Goal: Transaction & Acquisition: Book appointment/travel/reservation

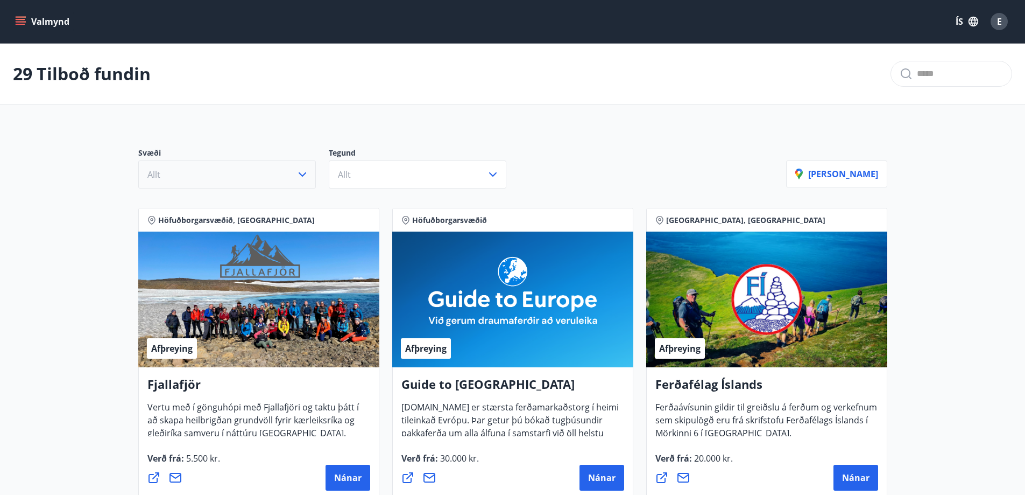
click at [266, 170] on button "Allt" at bounding box center [227, 174] width 178 height 28
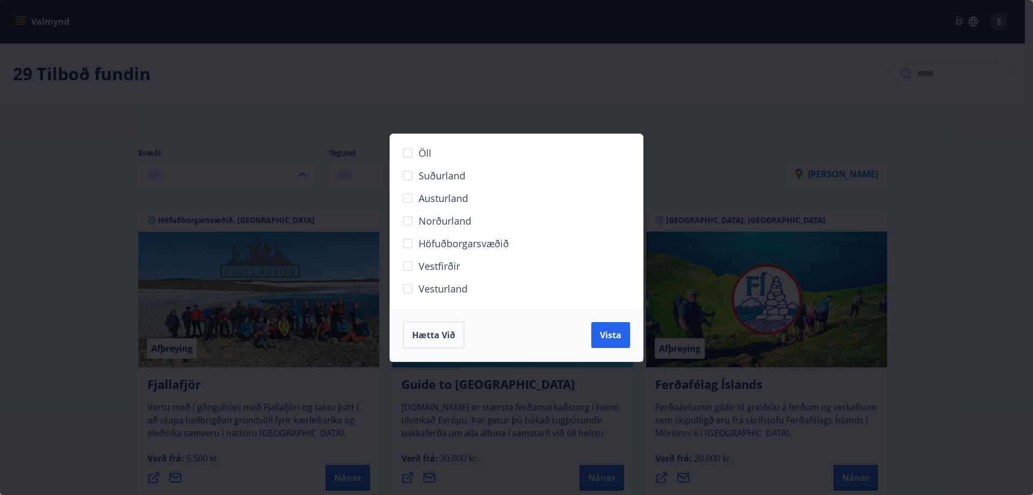
click at [441, 245] on span "Höfuðborgarsvæðið" at bounding box center [464, 243] width 90 height 14
drag, startPoint x: 616, startPoint y: 339, endPoint x: 598, endPoint y: 309, distance: 34.3
click at [616, 337] on span "Vista" at bounding box center [611, 335] width 22 height 12
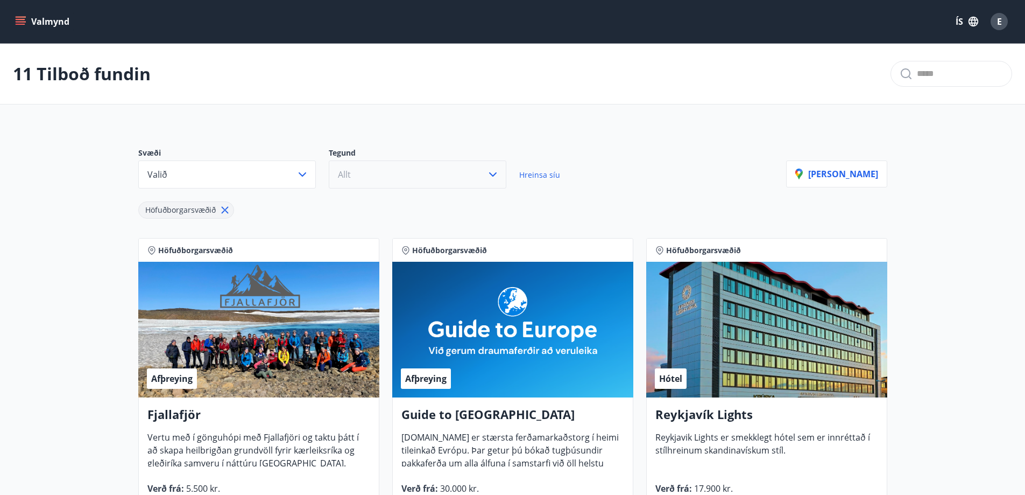
drag, startPoint x: 397, startPoint y: 156, endPoint x: 402, endPoint y: 165, distance: 10.8
click at [401, 160] on div "Tegund Allt" at bounding box center [424, 167] width 191 height 41
click at [403, 167] on button "Allt" at bounding box center [418, 174] width 178 height 28
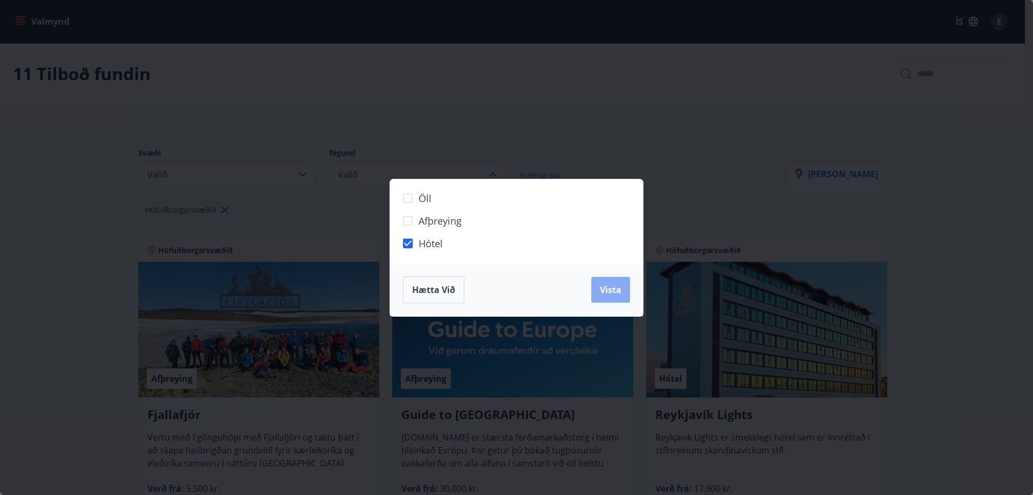
click at [615, 291] on span "Vista" at bounding box center [611, 290] width 22 height 12
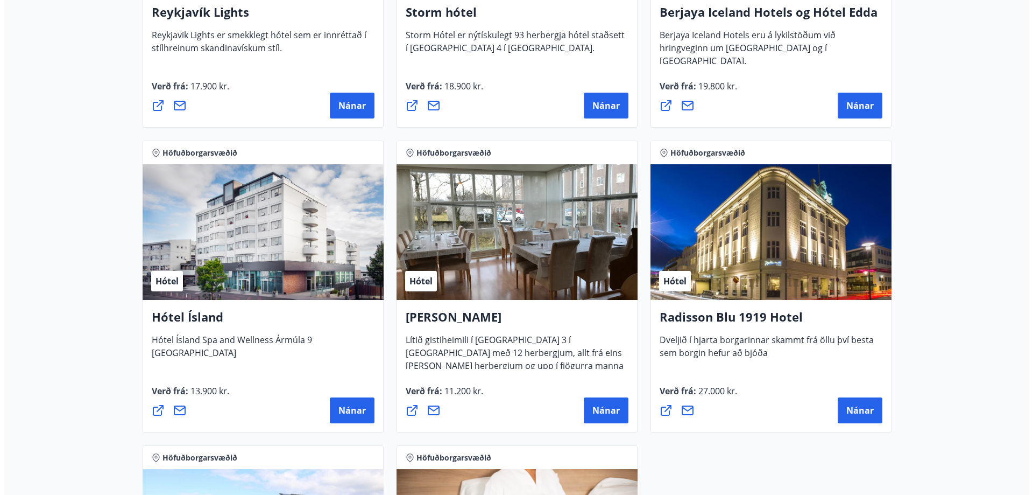
scroll to position [377, 0]
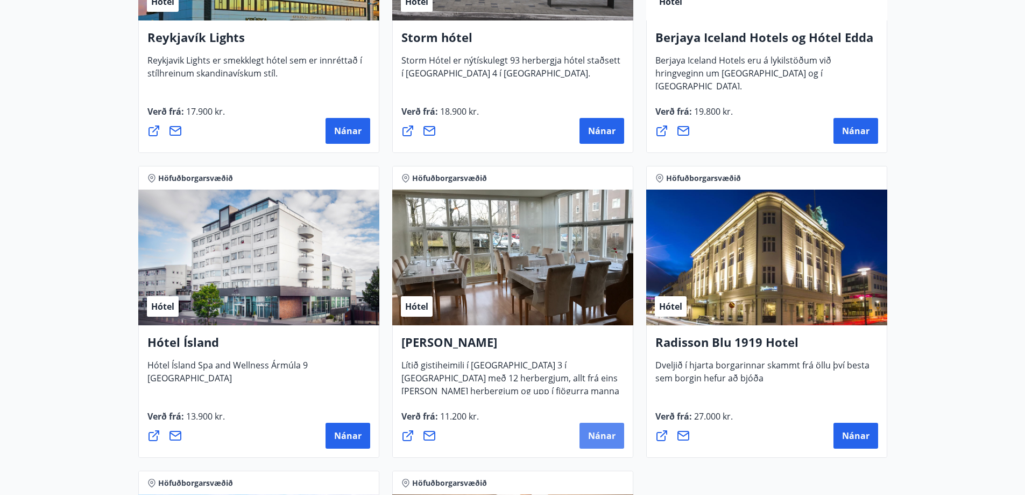
click at [608, 437] on span "Nánar" at bounding box center [601, 436] width 27 height 12
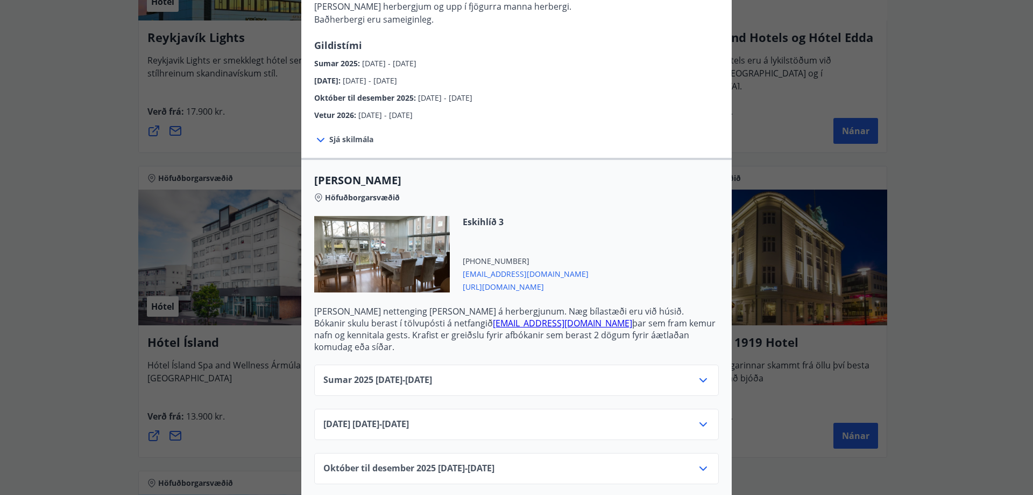
scroll to position [161, 0]
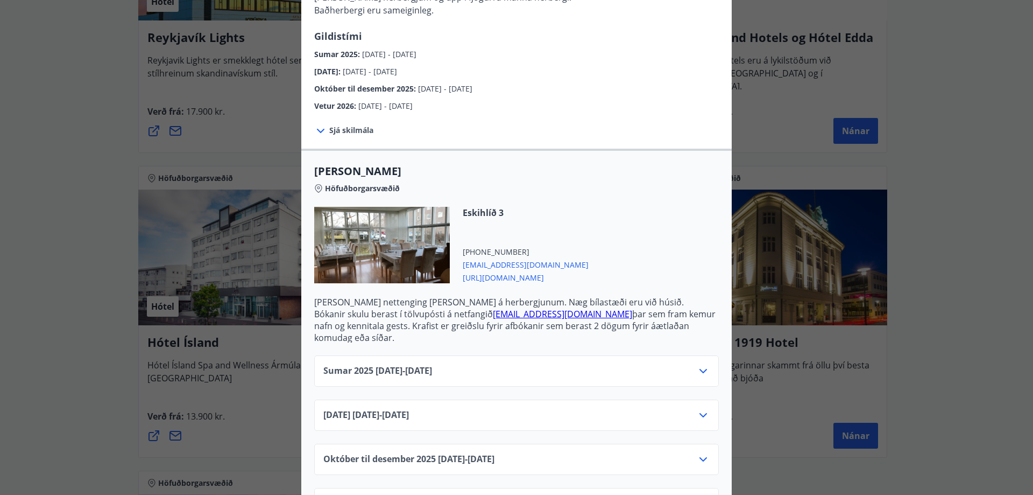
drag, startPoint x: 489, startPoint y: 277, endPoint x: 479, endPoint y: 276, distance: 10.3
click at [479, 276] on span "[URL][DOMAIN_NAME]" at bounding box center [526, 276] width 126 height 13
click at [343, 409] on span "[DATE] [DATE] - [DATE]" at bounding box center [366, 415] width 86 height 13
click at [704, 409] on icon at bounding box center [703, 415] width 13 height 13
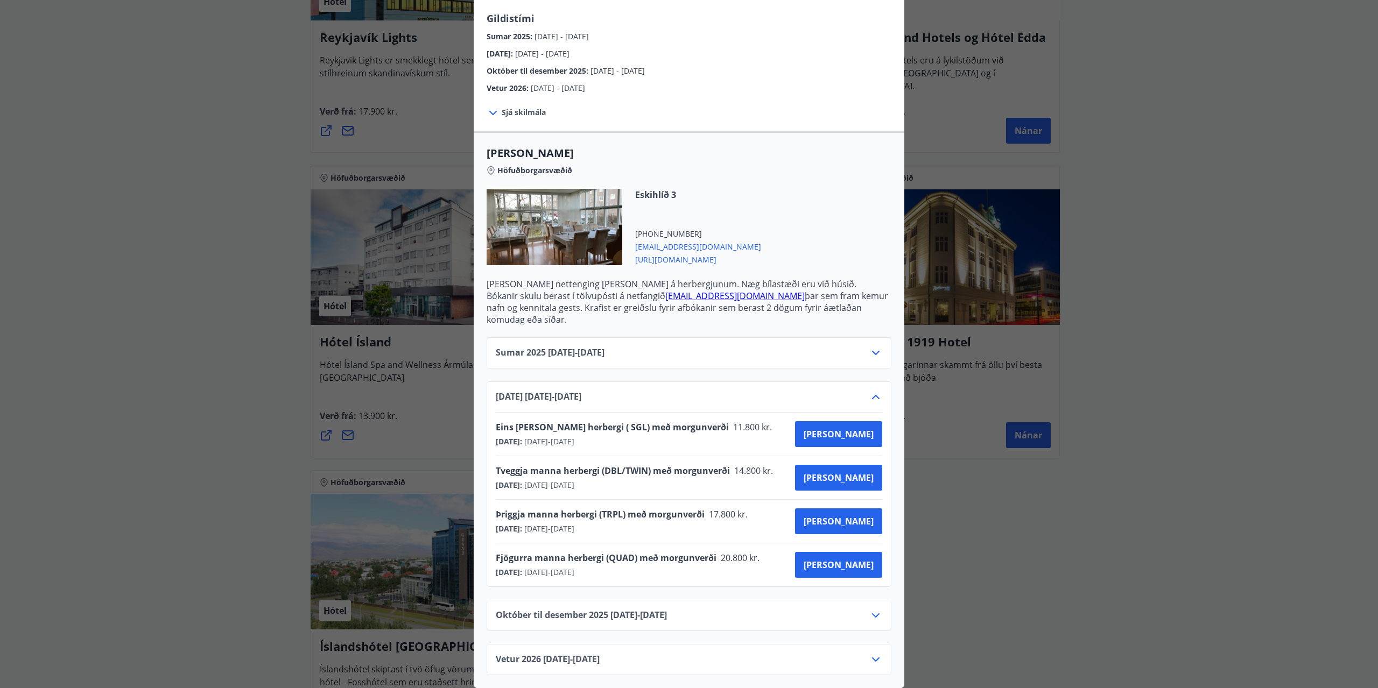
scroll to position [177, 0]
